Goal: Task Accomplishment & Management: Use online tool/utility

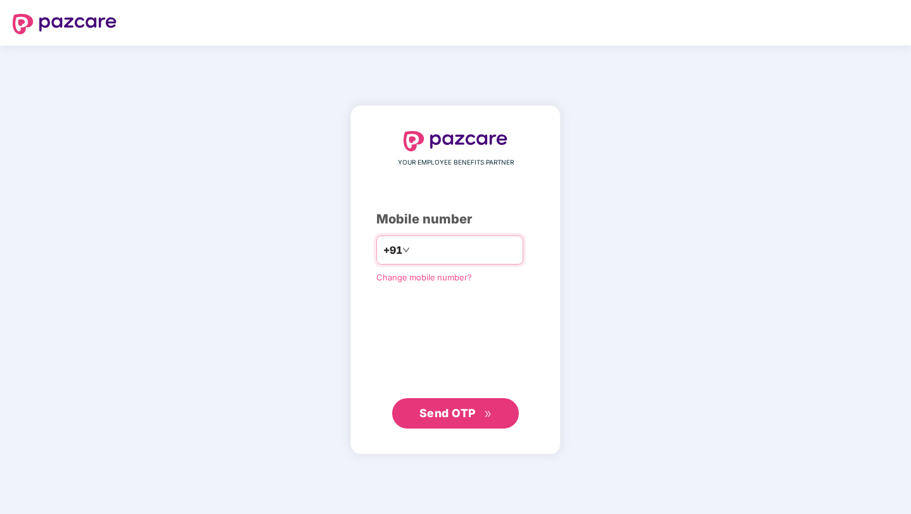
type input "**********"
click at [406, 419] on button "Send OTP" at bounding box center [455, 413] width 127 height 30
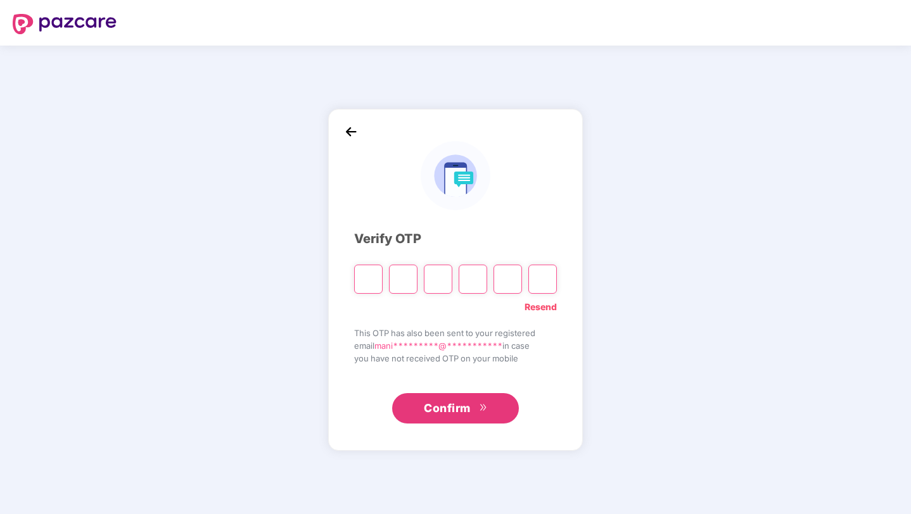
paste input "*"
type input "*"
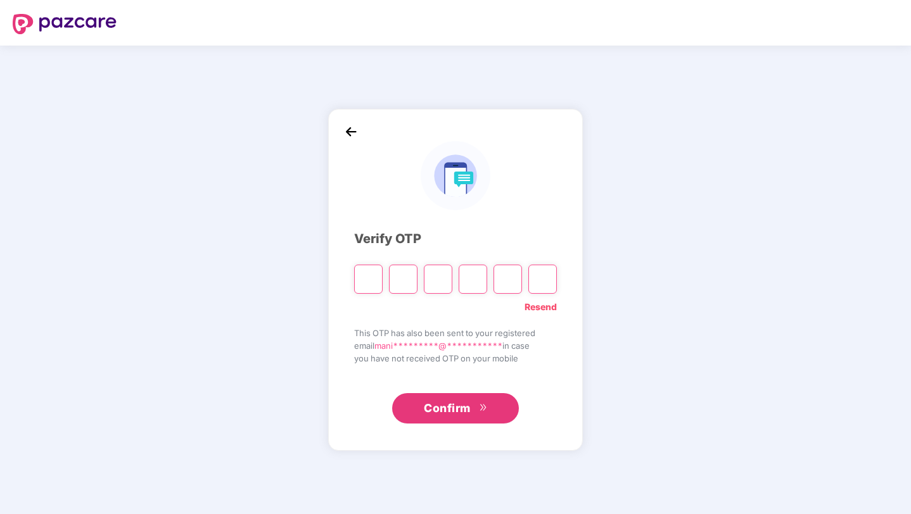
type input "*"
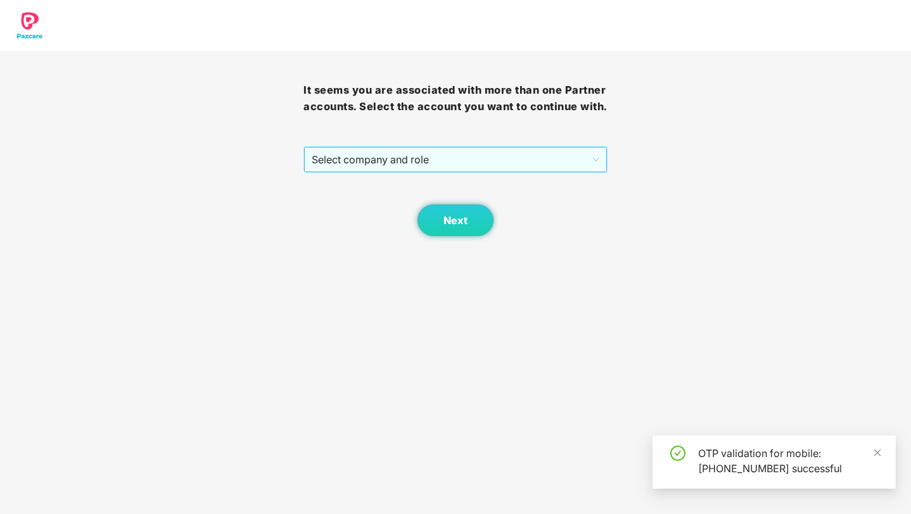
click at [419, 172] on span "Select company and role" at bounding box center [455, 160] width 287 height 24
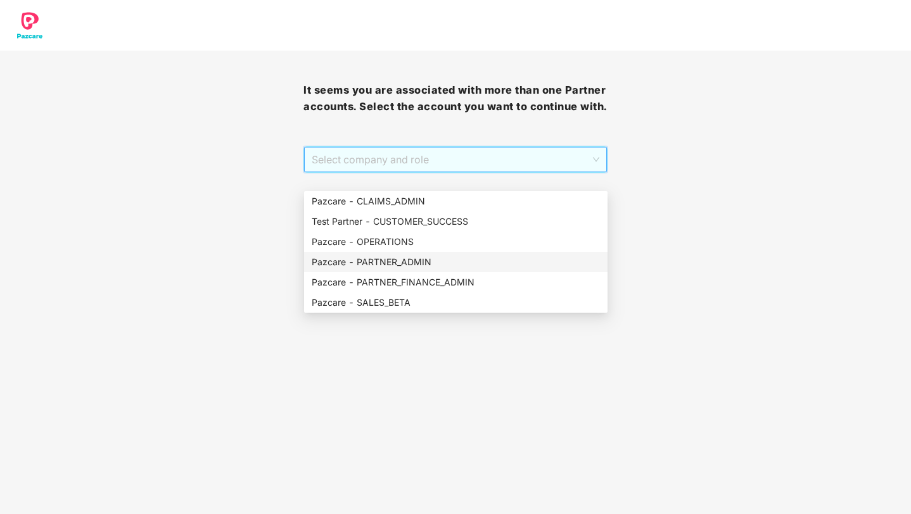
click at [404, 259] on div "Pazcare - PARTNER_ADMIN" at bounding box center [456, 262] width 288 height 14
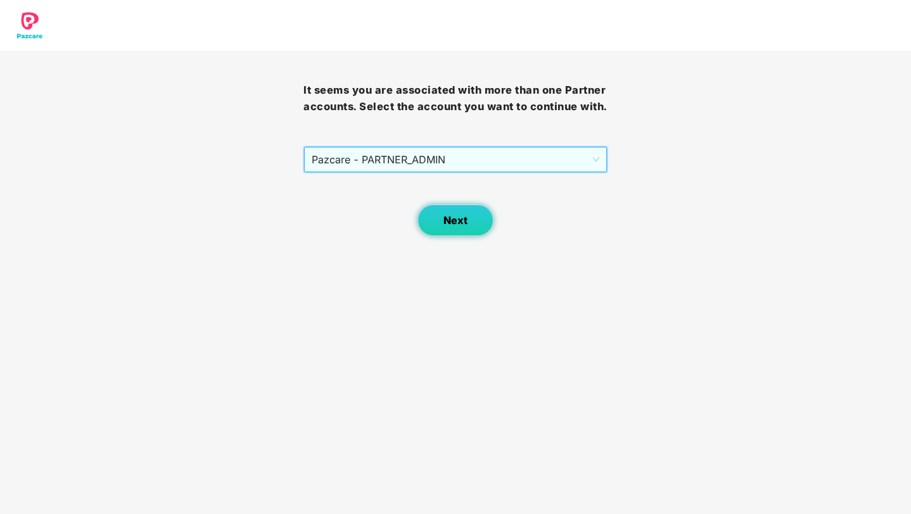
click at [449, 227] on span "Next" at bounding box center [455, 221] width 24 height 12
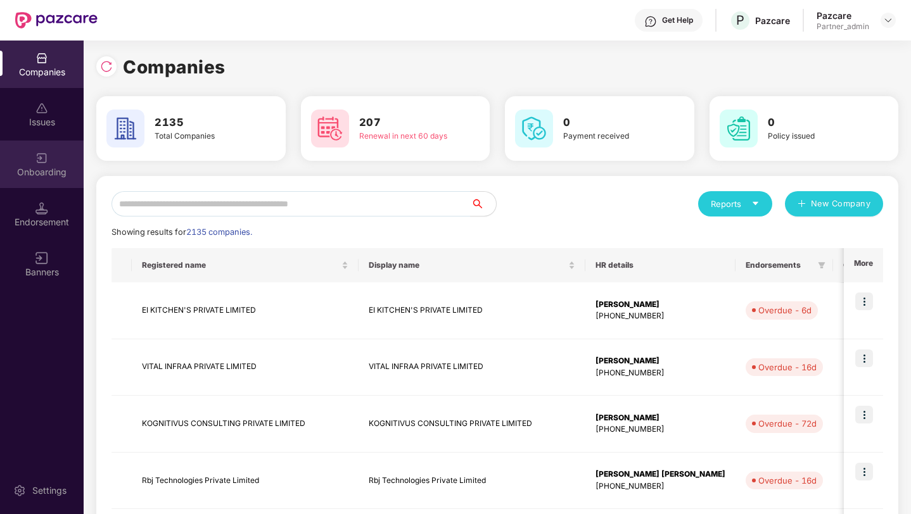
click at [39, 141] on div "Onboarding" at bounding box center [42, 165] width 84 height 48
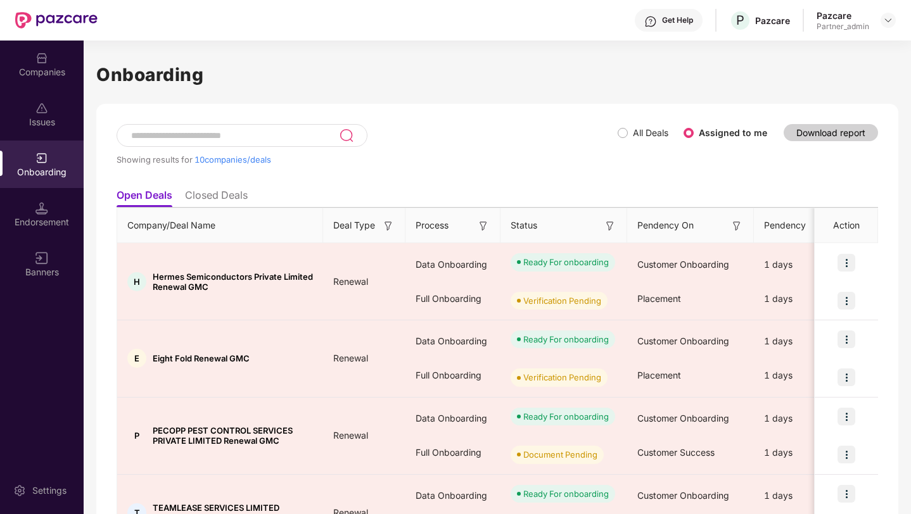
click at [388, 231] on img at bounding box center [388, 226] width 13 height 13
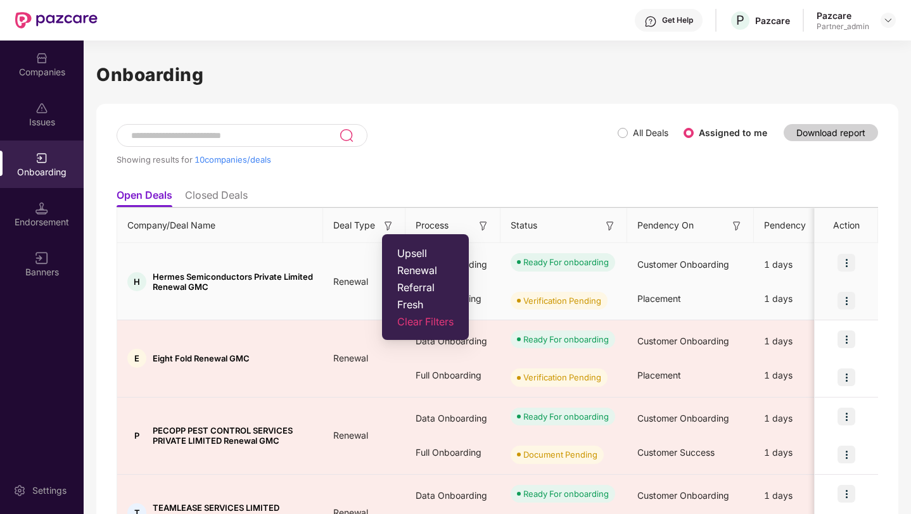
click at [331, 297] on td "Renewal" at bounding box center [364, 281] width 82 height 77
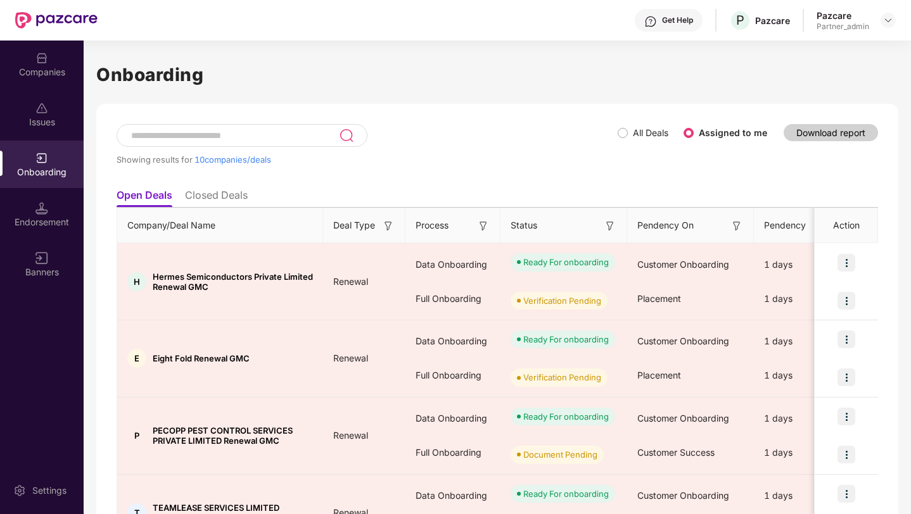
click at [384, 225] on img at bounding box center [388, 226] width 13 height 13
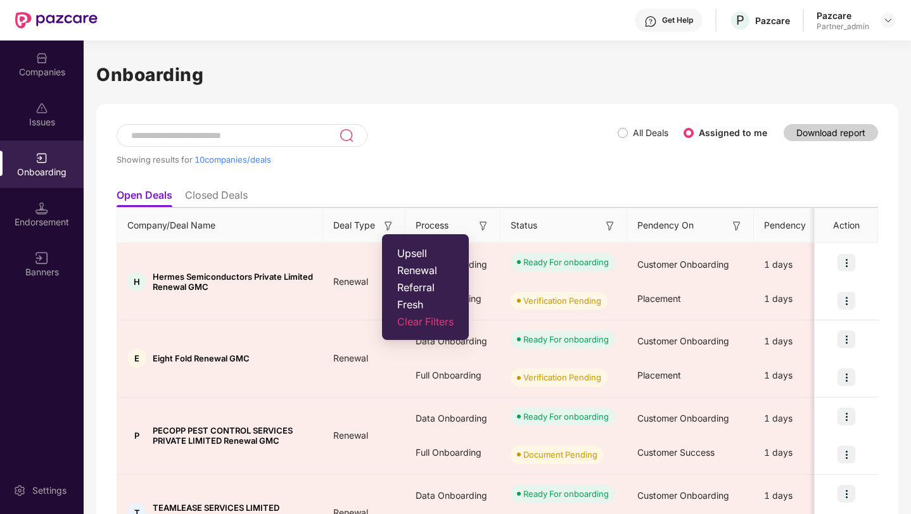
click at [405, 181] on div "Showing results for 10 companies/deals" at bounding box center [367, 153] width 501 height 58
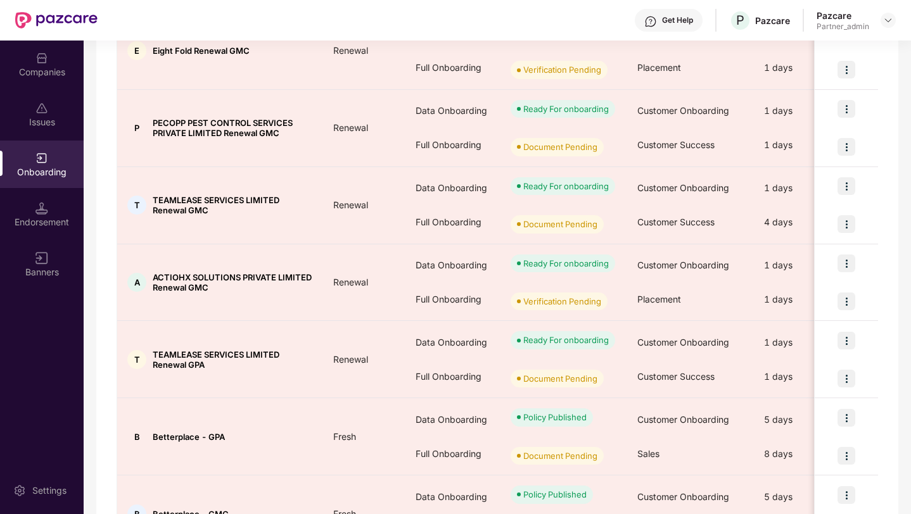
scroll to position [547, 0]
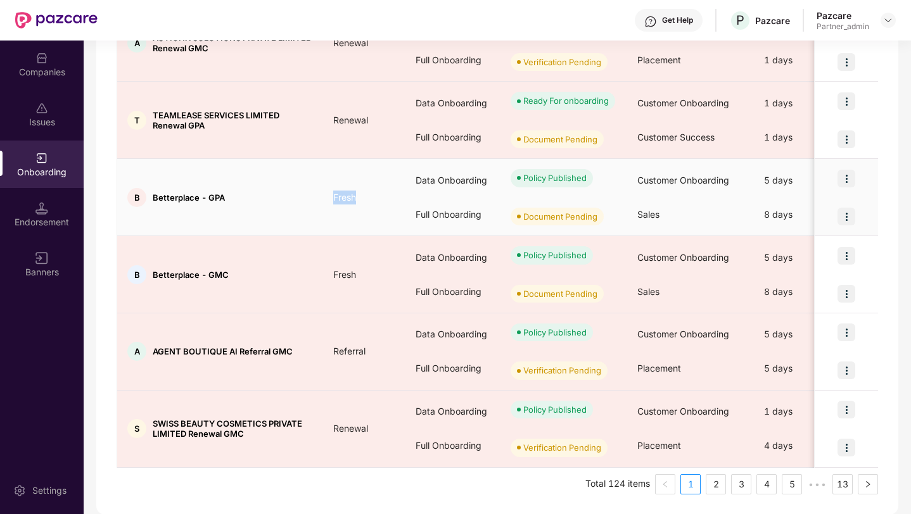
drag, startPoint x: 315, startPoint y: 201, endPoint x: 383, endPoint y: 201, distance: 68.4
click at [371, 215] on td "Fresh" at bounding box center [364, 197] width 82 height 77
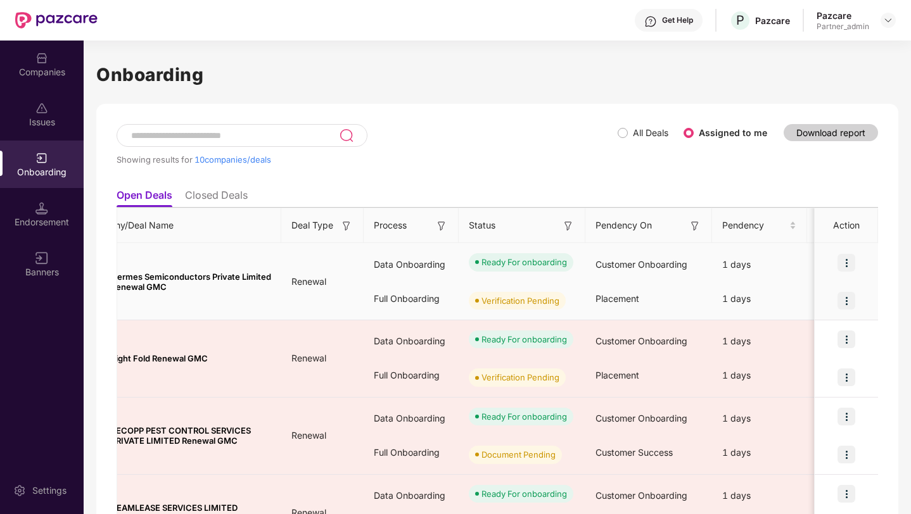
scroll to position [0, 0]
